Goal: Find specific page/section: Find specific page/section

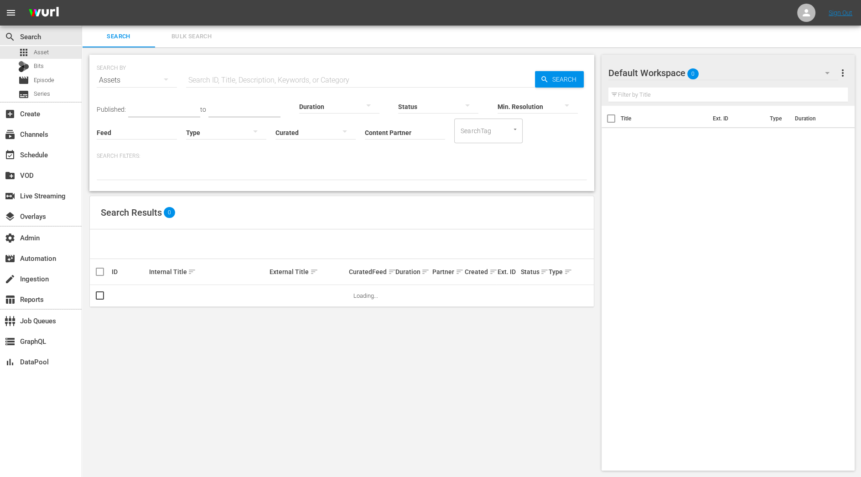
click at [193, 41] on span "Bulk Search" at bounding box center [191, 36] width 62 height 10
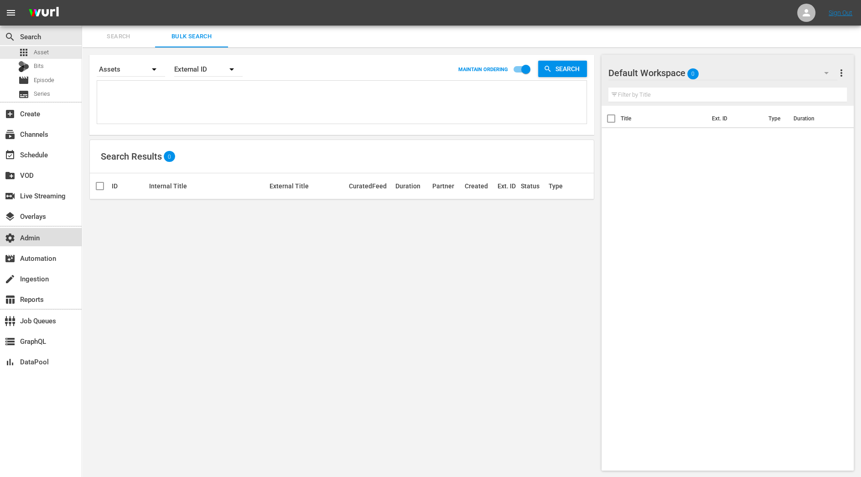
click at [46, 241] on div "settings Admin" at bounding box center [41, 237] width 82 height 18
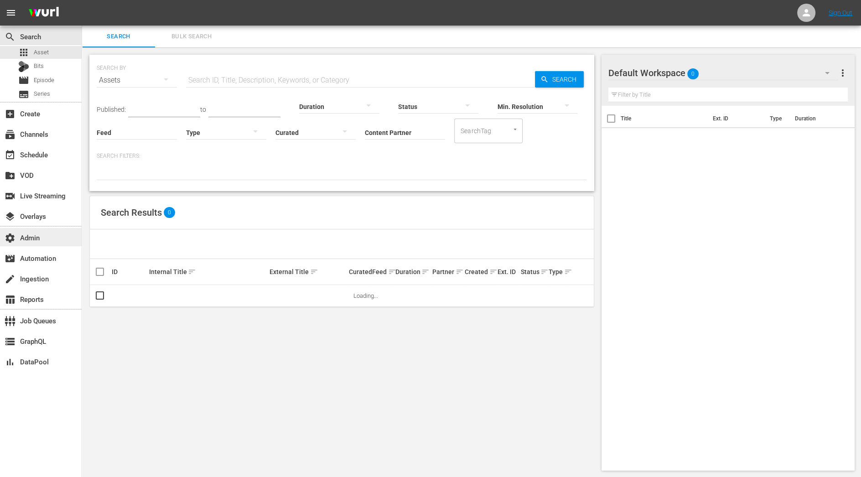
click at [50, 235] on div "settings Admin" at bounding box center [25, 236] width 51 height 8
